Goal: Use online tool/utility: Use online tool/utility

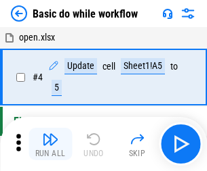
click at [50, 144] on img "button" at bounding box center [50, 139] width 16 height 16
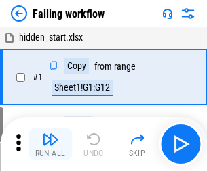
click at [50, 144] on img "button" at bounding box center [50, 139] width 16 height 16
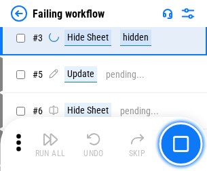
scroll to position [287, 0]
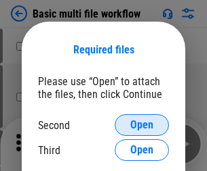
click at [142, 125] on span "Open" at bounding box center [141, 125] width 23 height 11
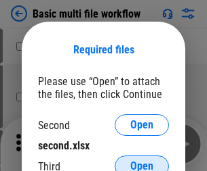
click at [142, 161] on span "Open" at bounding box center [141, 166] width 23 height 11
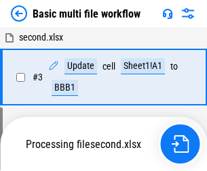
scroll to position [300, 0]
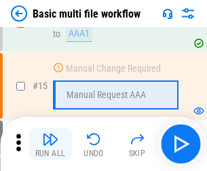
click at [50, 144] on img "button" at bounding box center [50, 139] width 16 height 16
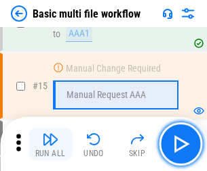
scroll to position [901, 0]
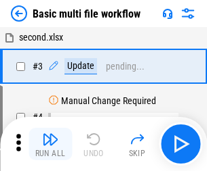
click at [50, 144] on img "button" at bounding box center [50, 139] width 16 height 16
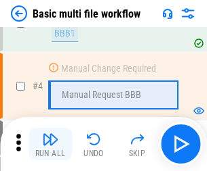
click at [50, 144] on img "button" at bounding box center [50, 139] width 16 height 16
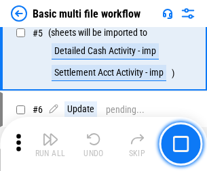
click at [50, 144] on img "button" at bounding box center [50, 139] width 16 height 16
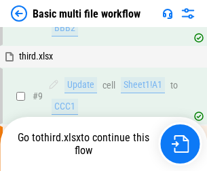
scroll to position [374, 0]
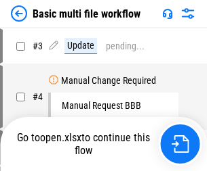
scroll to position [55, 0]
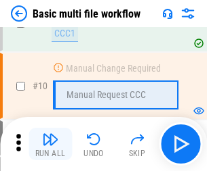
click at [50, 144] on img "button" at bounding box center [50, 139] width 16 height 16
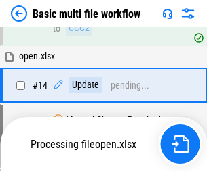
scroll to position [708, 0]
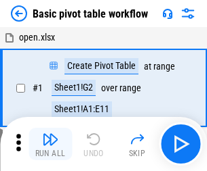
click at [50, 144] on img "button" at bounding box center [50, 139] width 16 height 16
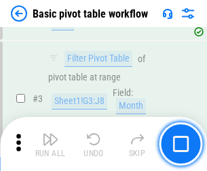
scroll to position [324, 0]
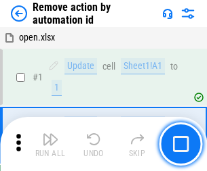
scroll to position [50, 0]
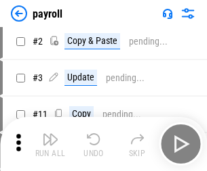
click at [50, 144] on img "button" at bounding box center [50, 139] width 16 height 16
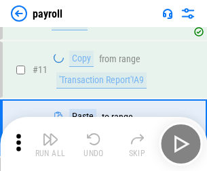
scroll to position [98, 0]
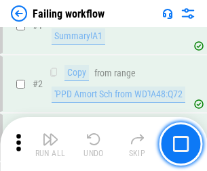
scroll to position [219, 0]
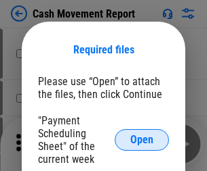
click at [142, 140] on span "Open" at bounding box center [141, 140] width 23 height 11
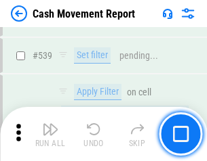
scroll to position [6010, 0]
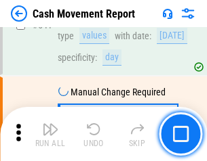
click at [50, 134] on img "button" at bounding box center [50, 129] width 16 height 16
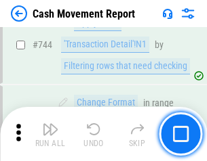
scroll to position [7212, 0]
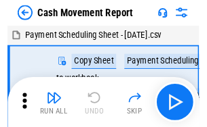
scroll to position [24, 0]
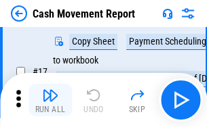
click at [50, 100] on img "button" at bounding box center [50, 95] width 16 height 16
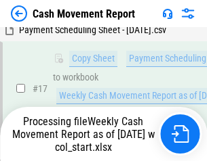
scroll to position [282, 0]
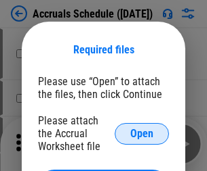
click at [142, 133] on span "Open" at bounding box center [141, 134] width 23 height 11
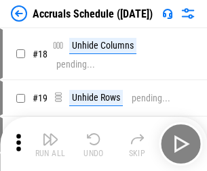
scroll to position [130, 0]
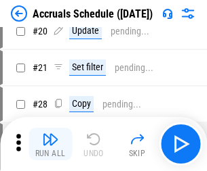
click at [50, 144] on img "button" at bounding box center [50, 139] width 16 height 16
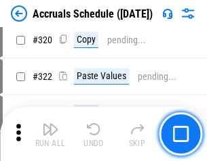
scroll to position [2519, 0]
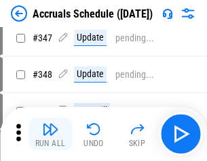
click at [50, 134] on img "button" at bounding box center [50, 129] width 16 height 16
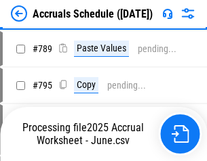
scroll to position [5688, 0]
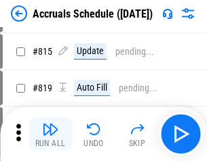
click at [50, 134] on img "button" at bounding box center [50, 129] width 16 height 16
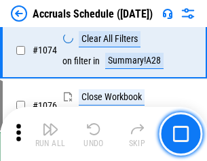
scroll to position [8110, 0]
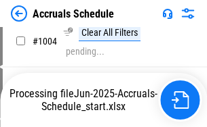
scroll to position [6957, 0]
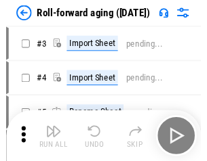
scroll to position [2, 0]
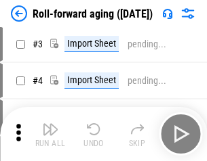
click at [50, 134] on img "button" at bounding box center [50, 129] width 16 height 16
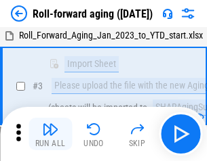
click at [50, 134] on img "button" at bounding box center [50, 129] width 16 height 16
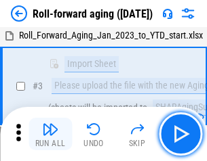
scroll to position [87, 0]
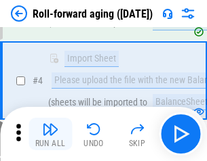
click at [50, 134] on img "button" at bounding box center [50, 129] width 16 height 16
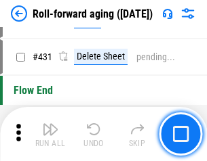
scroll to position [4696, 0]
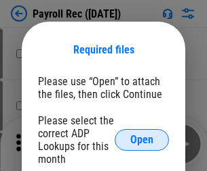
click at [142, 140] on span "Open" at bounding box center [141, 140] width 23 height 11
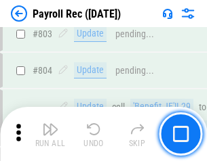
scroll to position [8603, 0]
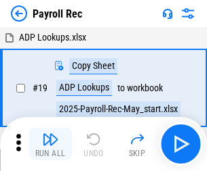
click at [50, 144] on img "button" at bounding box center [50, 139] width 16 height 16
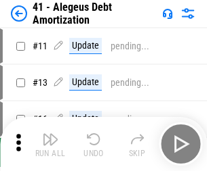
click at [50, 144] on img "button" at bounding box center [50, 139] width 16 height 16
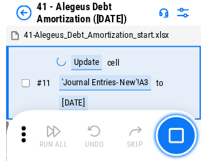
scroll to position [167, 0]
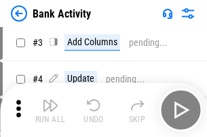
click at [50, 110] on img "button" at bounding box center [50, 106] width 16 height 16
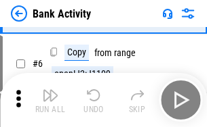
scroll to position [72, 0]
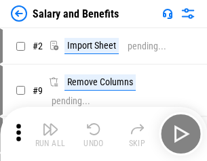
click at [50, 134] on img "button" at bounding box center [50, 129] width 16 height 16
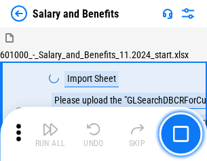
scroll to position [18, 0]
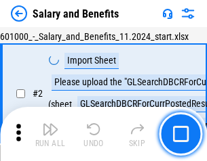
click at [50, 134] on img "button" at bounding box center [50, 129] width 16 height 16
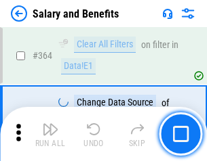
scroll to position [6377, 0]
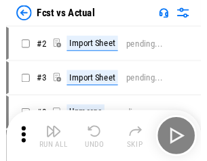
scroll to position [18, 0]
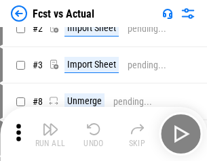
click at [50, 134] on img "button" at bounding box center [50, 129] width 16 height 16
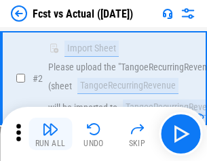
click at [50, 134] on img "button" at bounding box center [50, 129] width 16 height 16
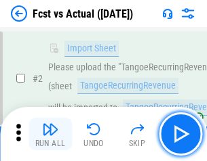
scroll to position [127, 0]
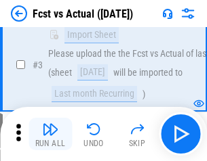
click at [50, 134] on img "button" at bounding box center [50, 129] width 16 height 16
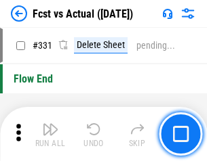
scroll to position [6482, 0]
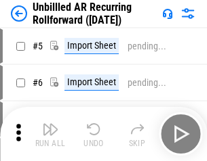
scroll to position [29, 0]
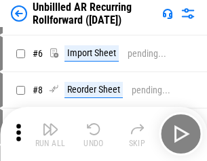
click at [50, 134] on img "button" at bounding box center [50, 129] width 16 height 16
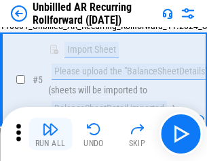
click at [50, 134] on img "button" at bounding box center [50, 129] width 16 height 16
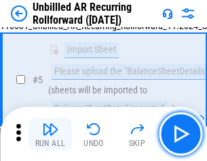
scroll to position [127, 0]
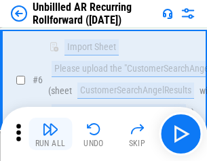
click at [50, 134] on img "button" at bounding box center [50, 129] width 16 height 16
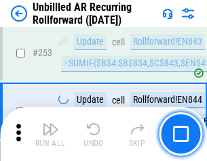
scroll to position [4600, 0]
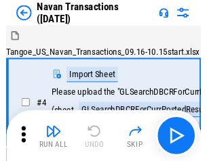
scroll to position [22, 0]
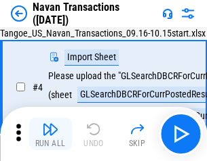
click at [50, 134] on img "button" at bounding box center [50, 129] width 16 height 16
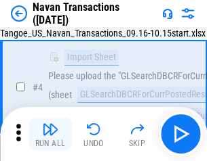
click at [50, 134] on img "button" at bounding box center [50, 129] width 16 height 16
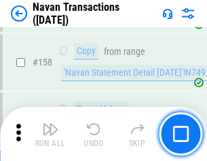
scroll to position [4390, 0]
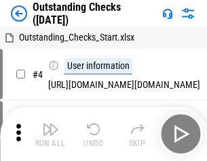
click at [50, 134] on img "button" at bounding box center [50, 129] width 16 height 16
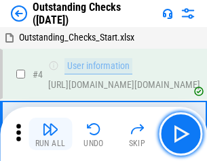
scroll to position [57, 0]
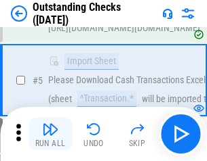
click at [50, 134] on img "button" at bounding box center [50, 129] width 16 height 16
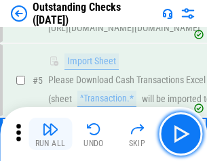
scroll to position [142, 0]
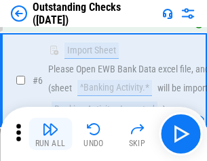
click at [50, 134] on img "button" at bounding box center [50, 129] width 16 height 16
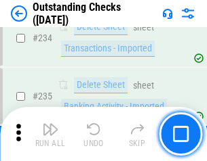
scroll to position [4112, 0]
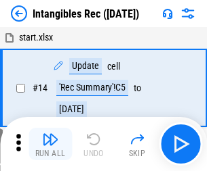
click at [50, 144] on img "button" at bounding box center [50, 139] width 16 height 16
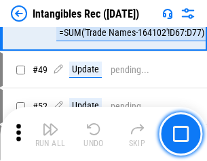
scroll to position [527, 0]
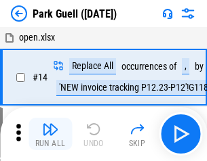
click at [50, 134] on img "button" at bounding box center [50, 129] width 16 height 16
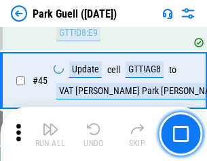
scroll to position [1693, 0]
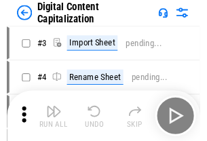
scroll to position [39, 0]
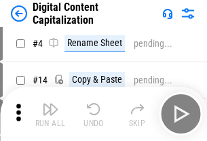
click at [50, 114] on img "button" at bounding box center [50, 109] width 16 height 16
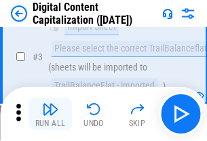
click at [50, 114] on img "button" at bounding box center [50, 109] width 16 height 16
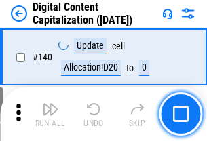
scroll to position [1436, 0]
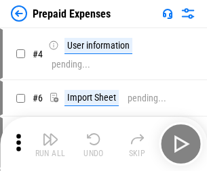
click at [50, 134] on img "button" at bounding box center [50, 139] width 16 height 16
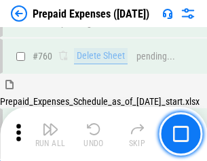
scroll to position [3753, 0]
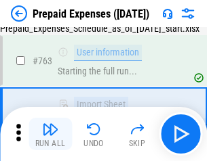
click at [50, 134] on img "button" at bounding box center [50, 129] width 16 height 16
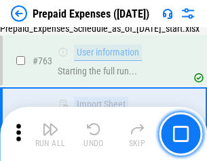
scroll to position [3833, 0]
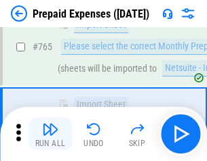
click at [50, 134] on img "button" at bounding box center [50, 129] width 16 height 16
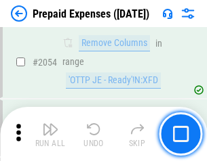
scroll to position [14155, 0]
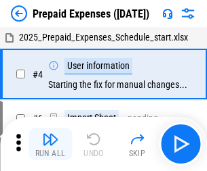
click at [50, 144] on img "button" at bounding box center [50, 139] width 16 height 16
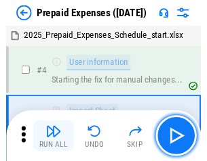
scroll to position [60, 0]
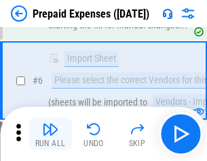
click at [50, 134] on img "button" at bounding box center [50, 129] width 16 height 16
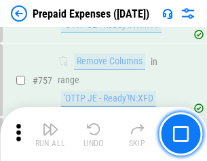
scroll to position [4825, 0]
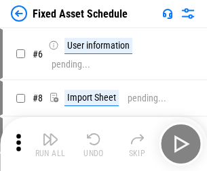
click at [50, 144] on img "button" at bounding box center [50, 139] width 16 height 16
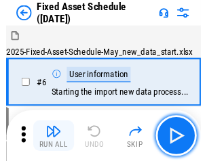
scroll to position [73, 0]
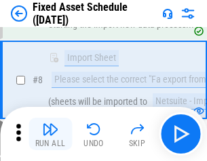
click at [50, 134] on img "button" at bounding box center [50, 129] width 16 height 16
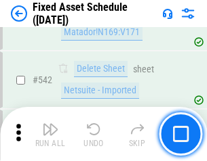
scroll to position [4828, 0]
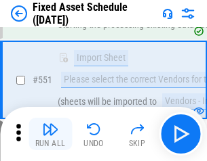
click at [50, 134] on img "button" at bounding box center [50, 129] width 16 height 16
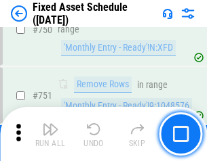
scroll to position [6602, 0]
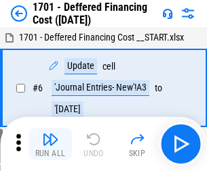
click at [50, 144] on img "button" at bounding box center [50, 139] width 16 height 16
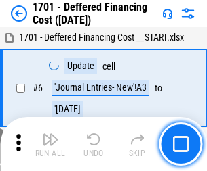
scroll to position [163, 0]
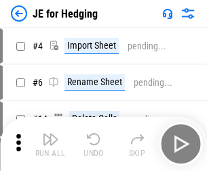
click at [50, 134] on img "button" at bounding box center [50, 139] width 16 height 16
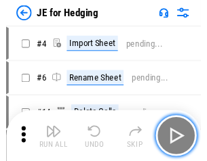
scroll to position [2, 0]
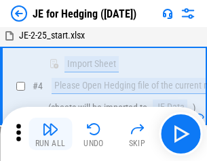
click at [50, 134] on img "button" at bounding box center [50, 129] width 16 height 16
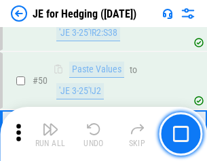
scroll to position [877, 0]
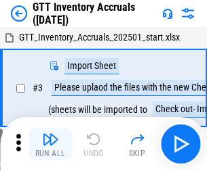
click at [50, 134] on img "button" at bounding box center [50, 139] width 16 height 16
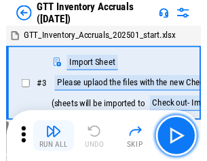
scroll to position [2, 0]
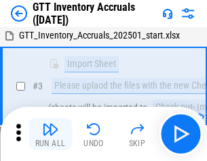
click at [50, 134] on img "button" at bounding box center [50, 129] width 16 height 16
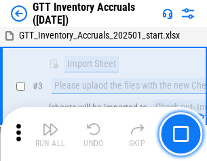
scroll to position [87, 0]
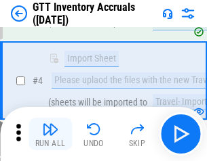
click at [50, 134] on img "button" at bounding box center [50, 129] width 16 height 16
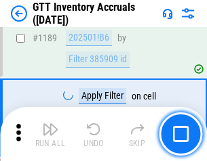
scroll to position [11058, 0]
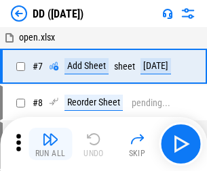
click at [50, 144] on img "button" at bounding box center [50, 139] width 16 height 16
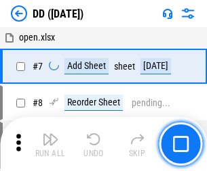
scroll to position [131, 0]
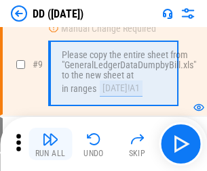
click at [50, 144] on img "button" at bounding box center [50, 139] width 16 height 16
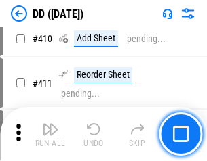
scroll to position [6059, 0]
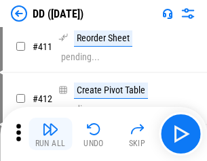
click at [50, 134] on img "button" at bounding box center [50, 129] width 16 height 16
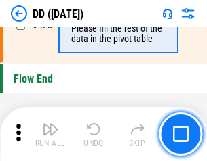
scroll to position [6481, 0]
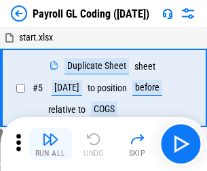
click at [50, 144] on img "button" at bounding box center [50, 139] width 16 height 16
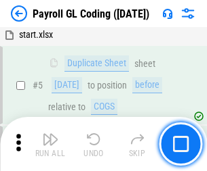
scroll to position [163, 0]
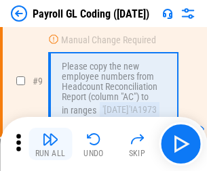
click at [50, 144] on img "button" at bounding box center [50, 139] width 16 height 16
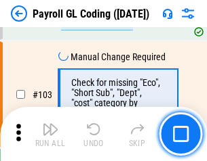
scroll to position [3177, 0]
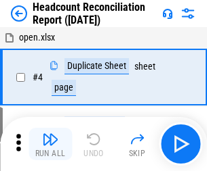
click at [50, 144] on img "button" at bounding box center [50, 139] width 16 height 16
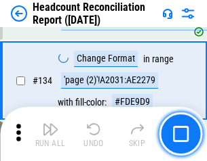
scroll to position [1628, 0]
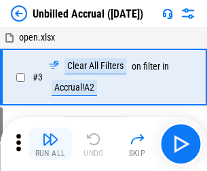
click at [50, 144] on img "button" at bounding box center [50, 139] width 16 height 16
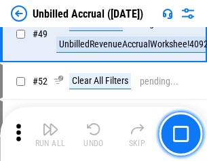
scroll to position [1228, 0]
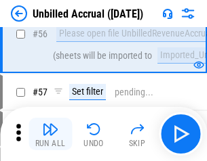
click at [50, 134] on img "button" at bounding box center [50, 129] width 16 height 16
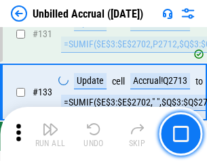
scroll to position [4034, 0]
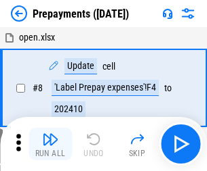
click at [50, 144] on img "button" at bounding box center [50, 139] width 16 height 16
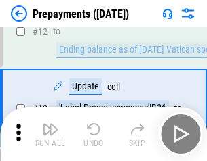
scroll to position [85, 0]
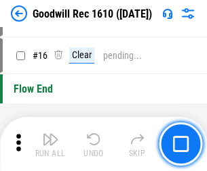
scroll to position [232, 0]
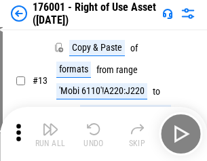
scroll to position [87, 0]
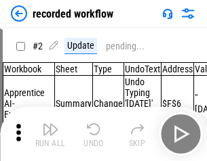
click at [50, 134] on img "button" at bounding box center [50, 129] width 16 height 16
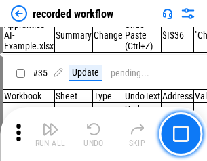
scroll to position [4233, 0]
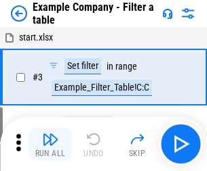
click at [50, 144] on img "button" at bounding box center [50, 139] width 16 height 16
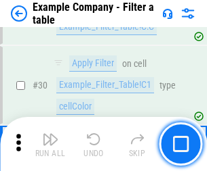
scroll to position [1239, 0]
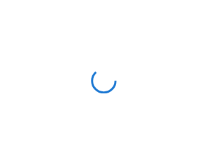
scroll to position [21, 0]
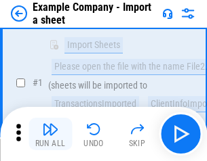
click at [50, 134] on img "button" at bounding box center [50, 129] width 16 height 16
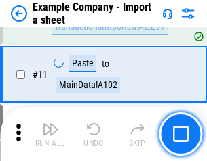
scroll to position [299, 0]
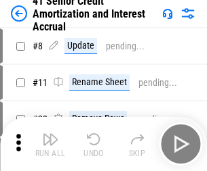
click at [50, 134] on img "button" at bounding box center [50, 139] width 16 height 16
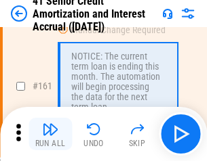
click at [50, 134] on img "button" at bounding box center [50, 129] width 16 height 16
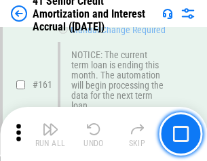
scroll to position [1448, 0]
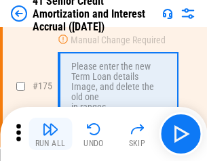
click at [50, 134] on img "button" at bounding box center [50, 129] width 16 height 16
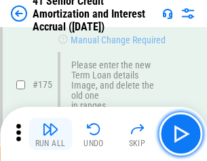
scroll to position [1586, 0]
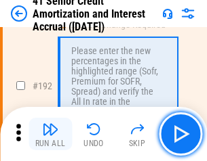
click at [50, 134] on img "button" at bounding box center [50, 129] width 16 height 16
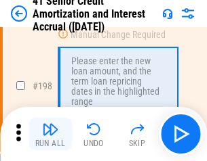
click at [50, 134] on img "button" at bounding box center [50, 129] width 16 height 16
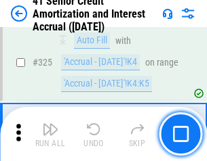
scroll to position [3459, 0]
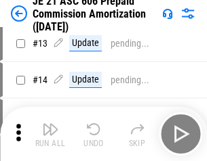
click at [50, 134] on img "button" at bounding box center [50, 129] width 16 height 16
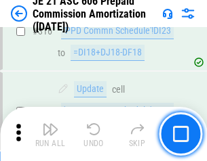
scroll to position [2528, 0]
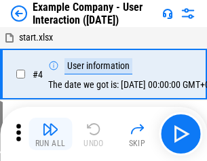
click at [50, 134] on img "button" at bounding box center [50, 129] width 16 height 16
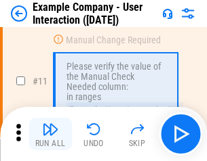
click at [50, 134] on img "button" at bounding box center [50, 129] width 16 height 16
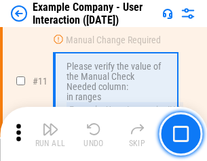
scroll to position [293, 0]
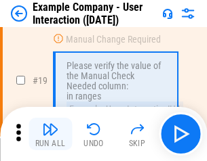
click at [50, 134] on img "button" at bounding box center [50, 129] width 16 height 16
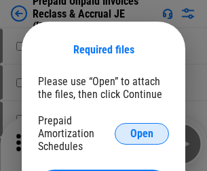
click at [142, 133] on span "Open" at bounding box center [141, 134] width 23 height 11
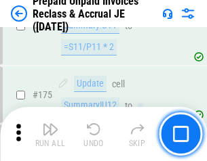
scroll to position [1828, 0]
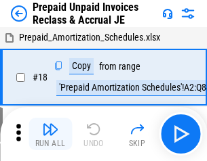
click at [50, 134] on img "button" at bounding box center [50, 129] width 16 height 16
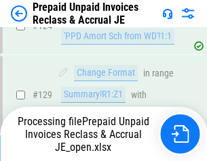
scroll to position [982, 0]
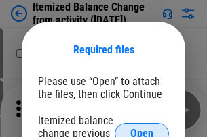
click at [142, 129] on span "Open" at bounding box center [141, 134] width 23 height 11
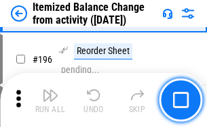
scroll to position [2606, 0]
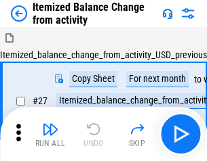
scroll to position [21, 0]
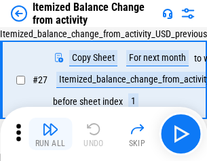
click at [50, 134] on img "button" at bounding box center [50, 129] width 16 height 16
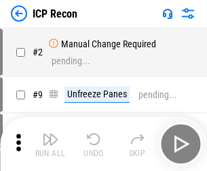
scroll to position [6, 0]
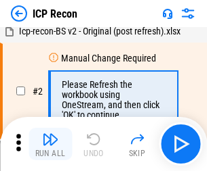
click at [50, 144] on img "button" at bounding box center [50, 139] width 16 height 16
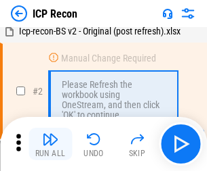
click at [50, 144] on img "button" at bounding box center [50, 139] width 16 height 16
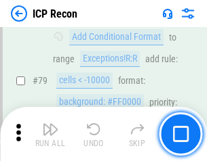
scroll to position [1327, 0]
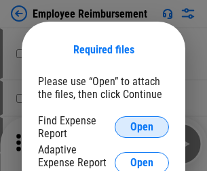
click at [142, 127] on span "Open" at bounding box center [141, 127] width 23 height 11
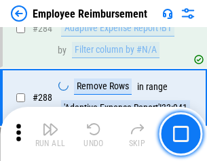
scroll to position [3681, 0]
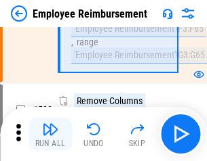
click at [50, 134] on img "button" at bounding box center [50, 129] width 16 height 16
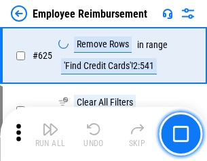
scroll to position [8108, 0]
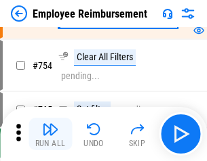
click at [50, 134] on img "button" at bounding box center [50, 129] width 16 height 16
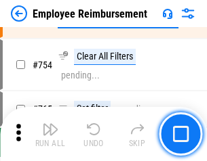
click at [50, 134] on img "button" at bounding box center [50, 129] width 16 height 16
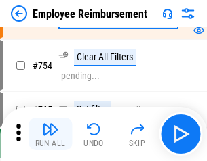
click at [50, 134] on img "button" at bounding box center [50, 129] width 16 height 16
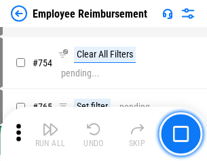
scroll to position [9501, 0]
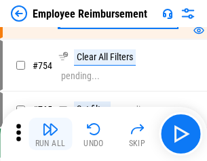
click at [50, 134] on img "button" at bounding box center [50, 129] width 16 height 16
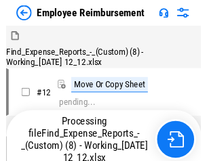
scroll to position [46, 0]
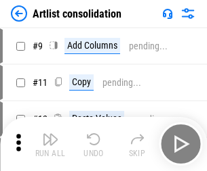
click at [50, 144] on img "button" at bounding box center [50, 139] width 16 height 16
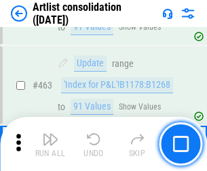
scroll to position [5929, 0]
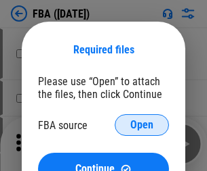
click at [142, 125] on span "Open" at bounding box center [141, 125] width 23 height 11
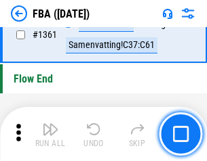
scroll to position [14543, 0]
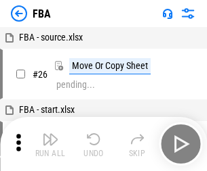
scroll to position [14, 0]
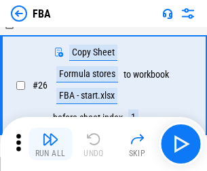
click at [50, 144] on img "button" at bounding box center [50, 139] width 16 height 16
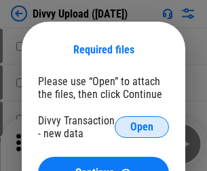
click at [142, 127] on span "Open" at bounding box center [141, 127] width 23 height 11
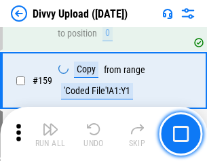
scroll to position [1402, 0]
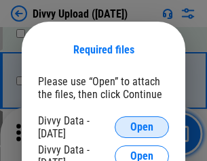
click at [142, 127] on span "Open" at bounding box center [141, 127] width 23 height 11
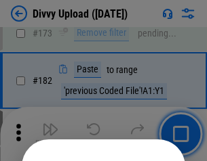
scroll to position [1520, 0]
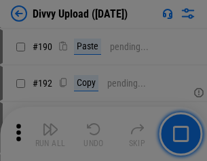
scroll to position [1709, 0]
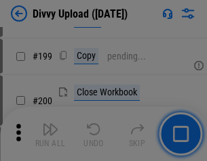
scroll to position [1969, 0]
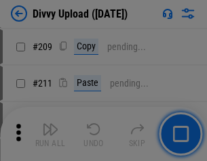
scroll to position [2300, 0]
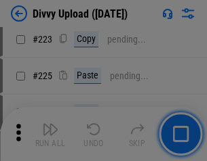
scroll to position [2702, 0]
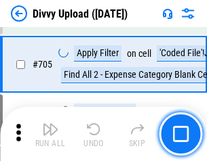
scroll to position [9264, 0]
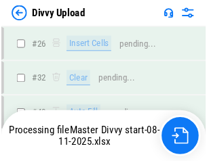
scroll to position [1402, 0]
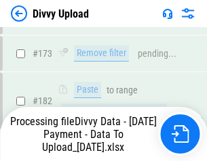
scroll to position [1526, 0]
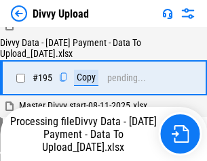
scroll to position [1893, 0]
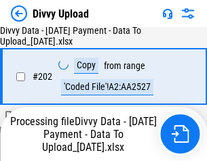
scroll to position [2202, 0]
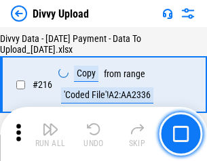
scroll to position [2788, 0]
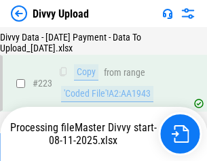
scroll to position [3087, 0]
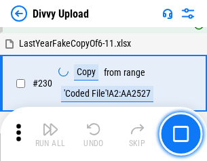
scroll to position [3361, 0]
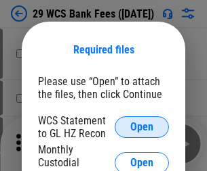
click at [142, 127] on span "Open" at bounding box center [141, 127] width 23 height 11
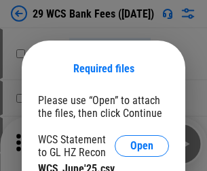
scroll to position [19, 0]
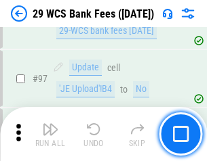
scroll to position [1320, 0]
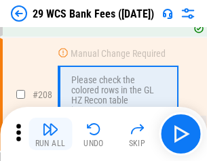
click at [50, 134] on img "button" at bounding box center [50, 129] width 16 height 16
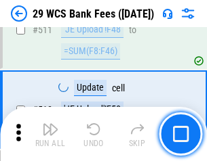
scroll to position [6813, 0]
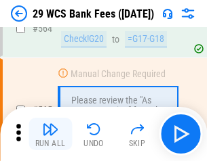
click at [50, 134] on img "button" at bounding box center [50, 129] width 16 height 16
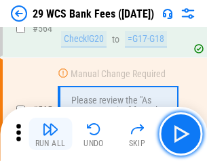
scroll to position [7324, 0]
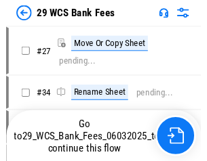
scroll to position [2, 0]
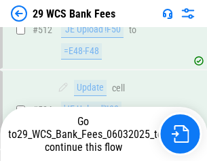
scroll to position [7230, 0]
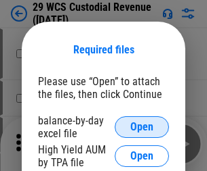
click at [142, 127] on span "Open" at bounding box center [141, 127] width 23 height 11
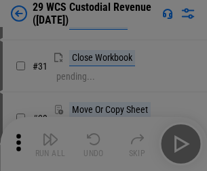
scroll to position [290, 0]
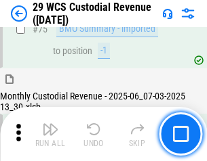
scroll to position [1414, 0]
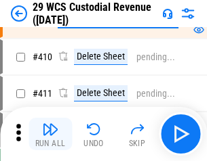
click at [50, 134] on img "button" at bounding box center [50, 129] width 16 height 16
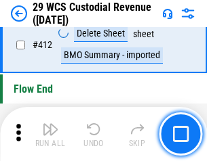
scroll to position [6467, 0]
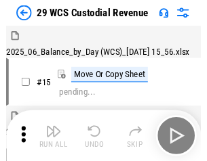
scroll to position [33, 0]
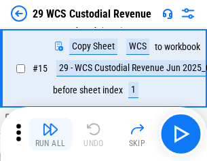
click at [50, 134] on img "button" at bounding box center [50, 129] width 16 height 16
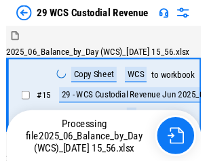
scroll to position [33, 0]
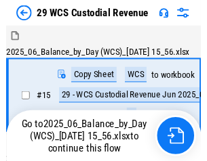
scroll to position [25, 0]
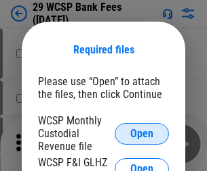
click at [142, 133] on span "Open" at bounding box center [141, 134] width 23 height 11
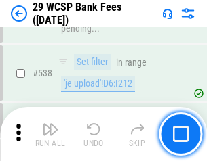
scroll to position [5203, 0]
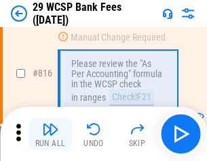
click at [50, 134] on img "button" at bounding box center [50, 129] width 16 height 16
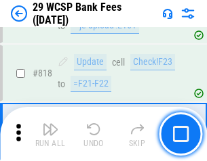
scroll to position [8215, 0]
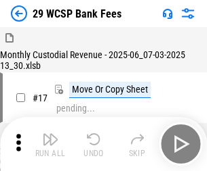
click at [50, 134] on img "button" at bounding box center [50, 139] width 16 height 16
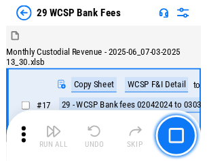
scroll to position [33, 0]
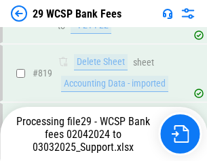
scroll to position [8406, 0]
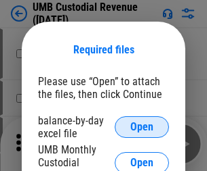
click at [142, 127] on span "Open" at bounding box center [141, 127] width 23 height 11
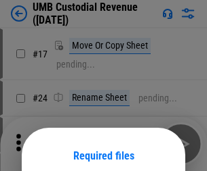
scroll to position [106, 0]
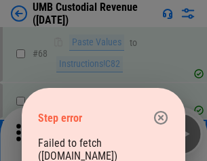
scroll to position [998, 0]
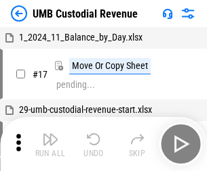
scroll to position [10, 0]
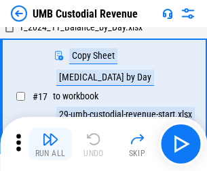
click at [50, 144] on img "button" at bounding box center [50, 139] width 16 height 16
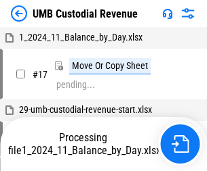
scroll to position [10, 0]
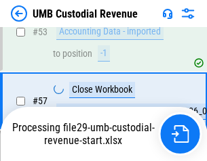
scroll to position [998, 0]
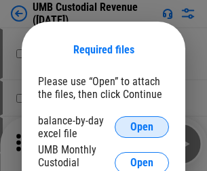
click at [142, 127] on span "Open" at bounding box center [141, 127] width 23 height 11
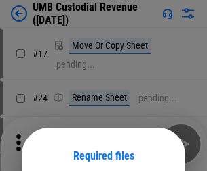
scroll to position [106, 0]
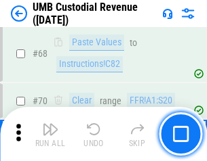
scroll to position [998, 0]
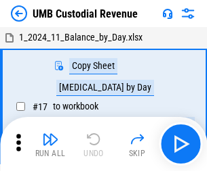
scroll to position [10, 0]
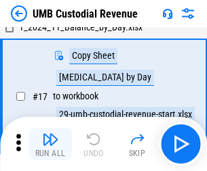
click at [50, 144] on img "button" at bounding box center [50, 139] width 16 height 16
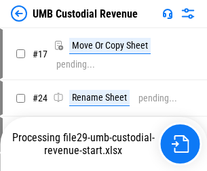
scroll to position [5, 0]
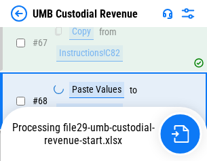
scroll to position [1012, 0]
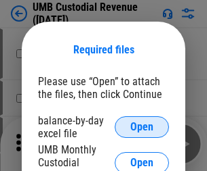
click at [142, 127] on span "Open" at bounding box center [141, 127] width 23 height 11
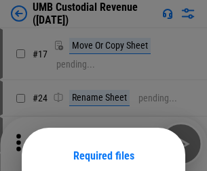
scroll to position [106, 0]
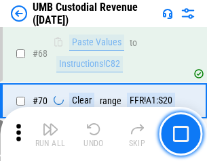
scroll to position [998, 0]
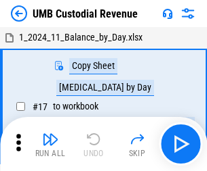
scroll to position [10, 0]
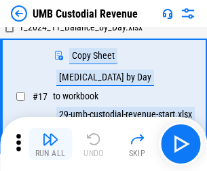
click at [50, 144] on img "button" at bounding box center [50, 139] width 16 height 16
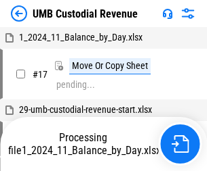
scroll to position [10, 0]
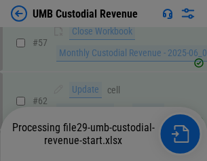
scroll to position [1012, 0]
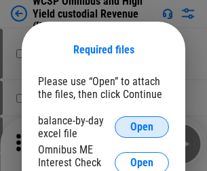
click at [142, 127] on span "Open" at bounding box center [141, 127] width 23 height 11
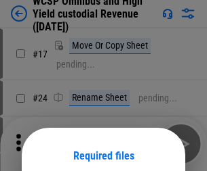
scroll to position [106, 0]
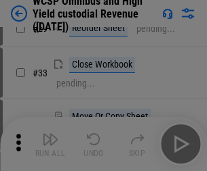
scroll to position [309, 0]
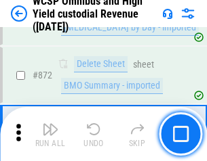
scroll to position [11461, 0]
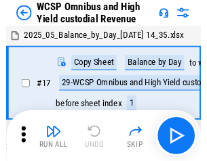
scroll to position [7, 0]
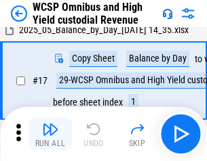
click at [50, 134] on img "button" at bounding box center [50, 129] width 16 height 16
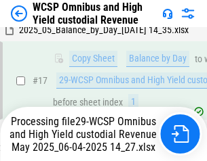
scroll to position [282, 0]
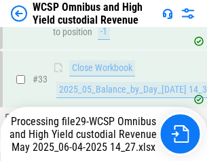
scroll to position [670, 0]
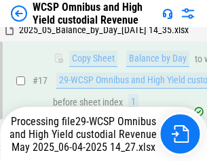
scroll to position [282, 0]
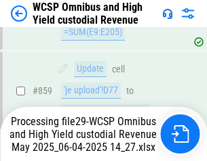
scroll to position [11430, 0]
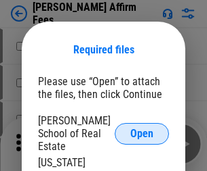
click at [142, 129] on span "Open" at bounding box center [141, 134] width 23 height 11
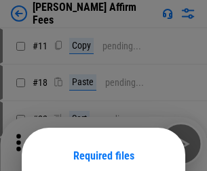
scroll to position [106, 0]
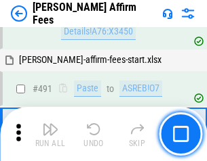
scroll to position [3682, 0]
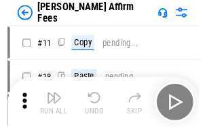
scroll to position [14, 0]
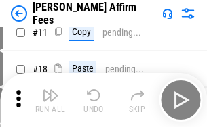
click at [50, 100] on img "button" at bounding box center [50, 95] width 16 height 16
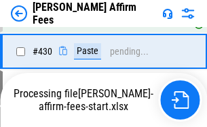
scroll to position [3073, 0]
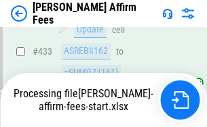
scroll to position [3630, 0]
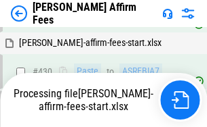
scroll to position [3073, 0]
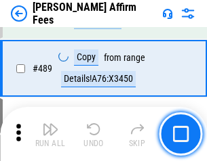
scroll to position [3535, 0]
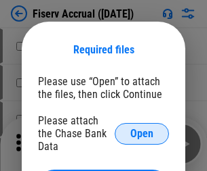
click at [142, 129] on span "Open" at bounding box center [141, 134] width 23 height 11
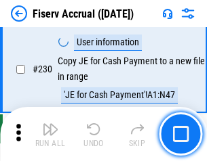
scroll to position [4291, 0]
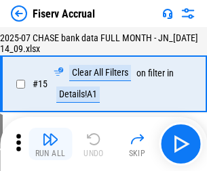
click at [50, 144] on img "button" at bounding box center [50, 139] width 16 height 16
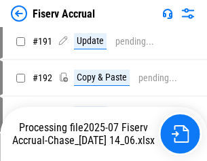
scroll to position [3648, 0]
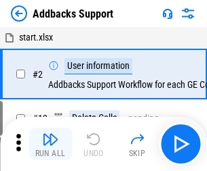
click at [50, 134] on img "button" at bounding box center [50, 139] width 16 height 16
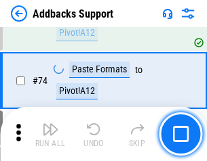
scroll to position [986, 0]
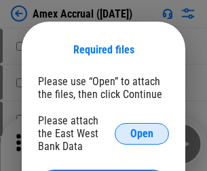
click at [142, 133] on span "Open" at bounding box center [141, 134] width 23 height 11
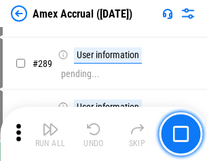
scroll to position [3708, 0]
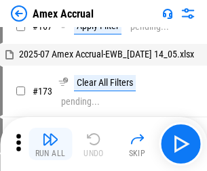
click at [50, 144] on img "button" at bounding box center [50, 139] width 16 height 16
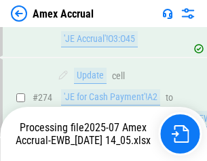
scroll to position [4036, 0]
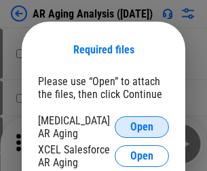
click at [142, 125] on span "Open" at bounding box center [141, 127] width 23 height 11
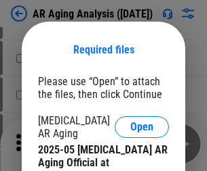
scroll to position [408, 0]
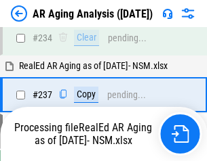
scroll to position [2099, 0]
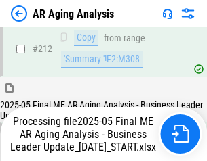
scroll to position [2083, 0]
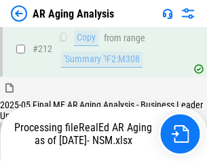
scroll to position [2025, 0]
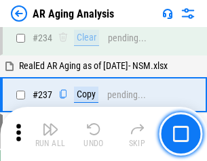
scroll to position [2083, 0]
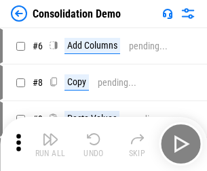
click at [50, 144] on img "button" at bounding box center [50, 139] width 16 height 16
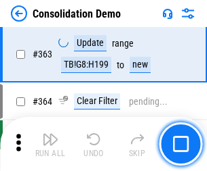
scroll to position [4539, 0]
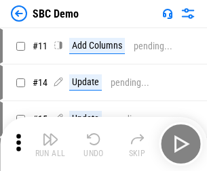
click at [50, 144] on img "button" at bounding box center [50, 139] width 16 height 16
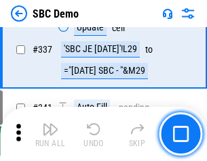
scroll to position [3562, 0]
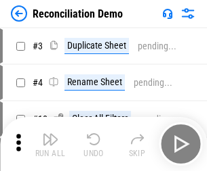
click at [50, 144] on img "button" at bounding box center [50, 139] width 16 height 16
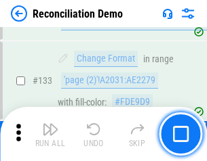
scroll to position [1608, 0]
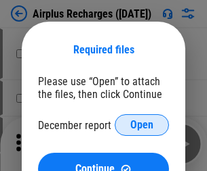
click at [142, 125] on span "Open" at bounding box center [141, 125] width 23 height 11
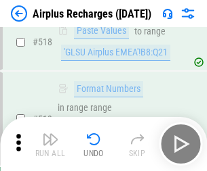
scroll to position [5827, 0]
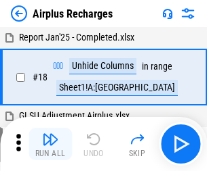
click at [50, 144] on img "button" at bounding box center [50, 139] width 16 height 16
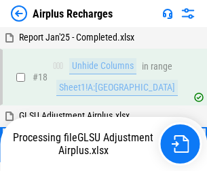
scroll to position [60, 0]
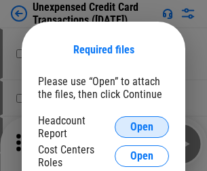
click at [142, 127] on span "Open" at bounding box center [141, 127] width 23 height 11
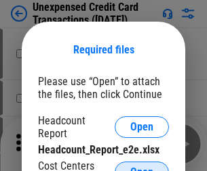
click at [142, 167] on span "Open" at bounding box center [141, 172] width 23 height 11
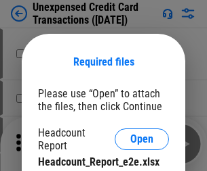
scroll to position [12, 0]
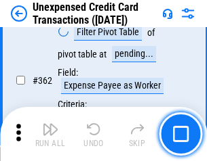
scroll to position [3482, 0]
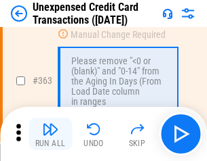
click at [50, 134] on img "button" at bounding box center [50, 129] width 16 height 16
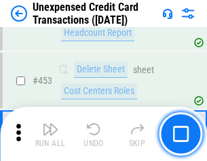
scroll to position [4619, 0]
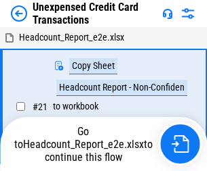
scroll to position [21, 0]
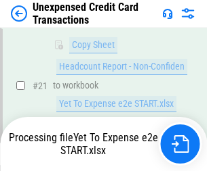
scroll to position [220, 0]
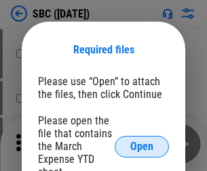
click at [142, 146] on span "Open" at bounding box center [141, 147] width 23 height 11
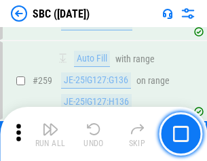
scroll to position [2646, 0]
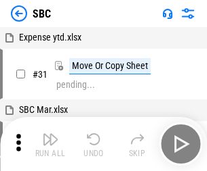
scroll to position [14, 0]
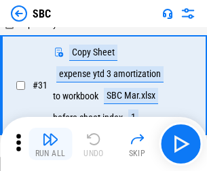
click at [50, 144] on img "button" at bounding box center [50, 139] width 16 height 16
